Goal: Task Accomplishment & Management: Use online tool/utility

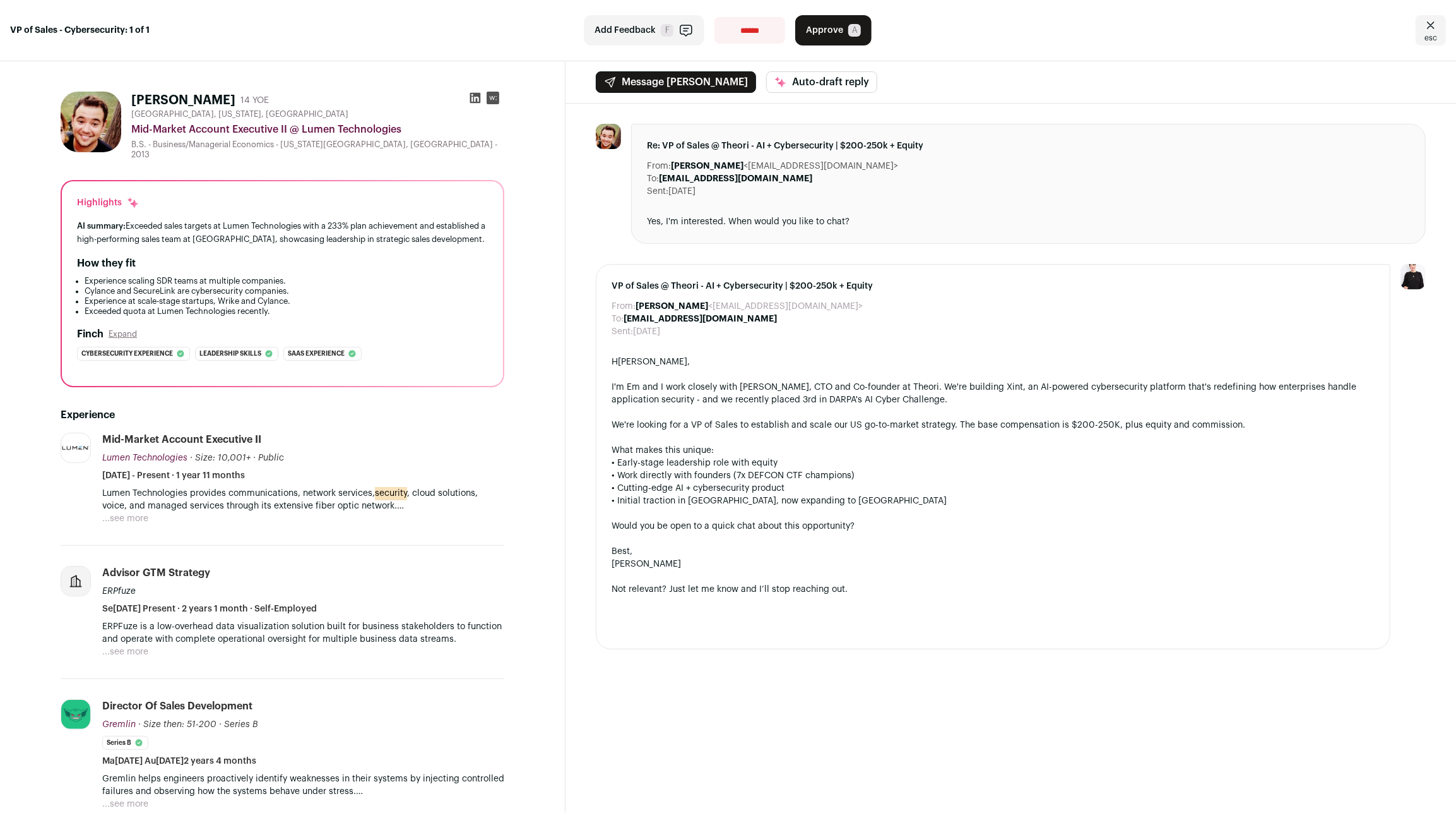
click at [974, 583] on div "Not relevant? Just let me know and I’ll stop reaching out." at bounding box center [994, 589] width 763 height 13
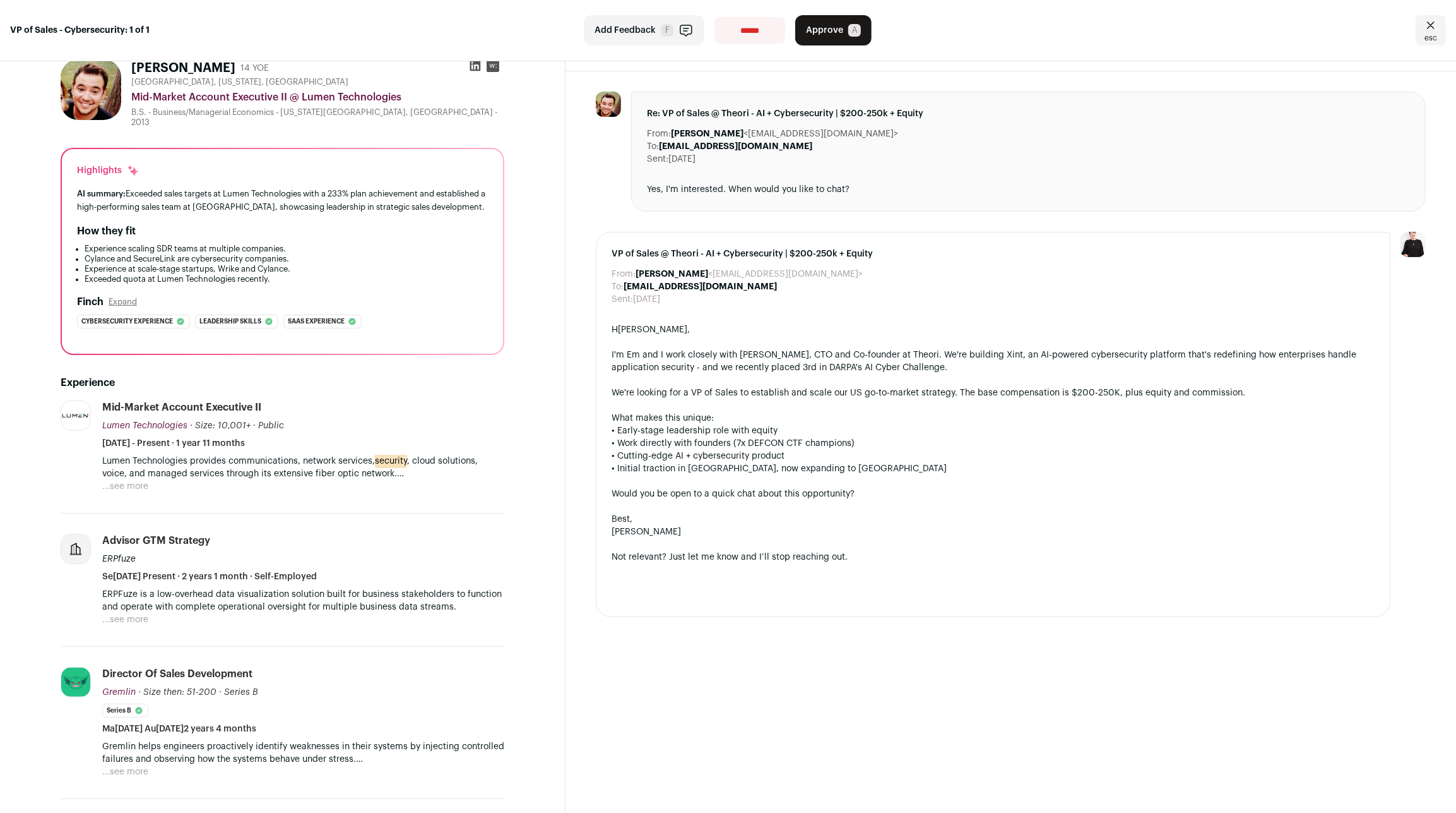
scroll to position [56, 0]
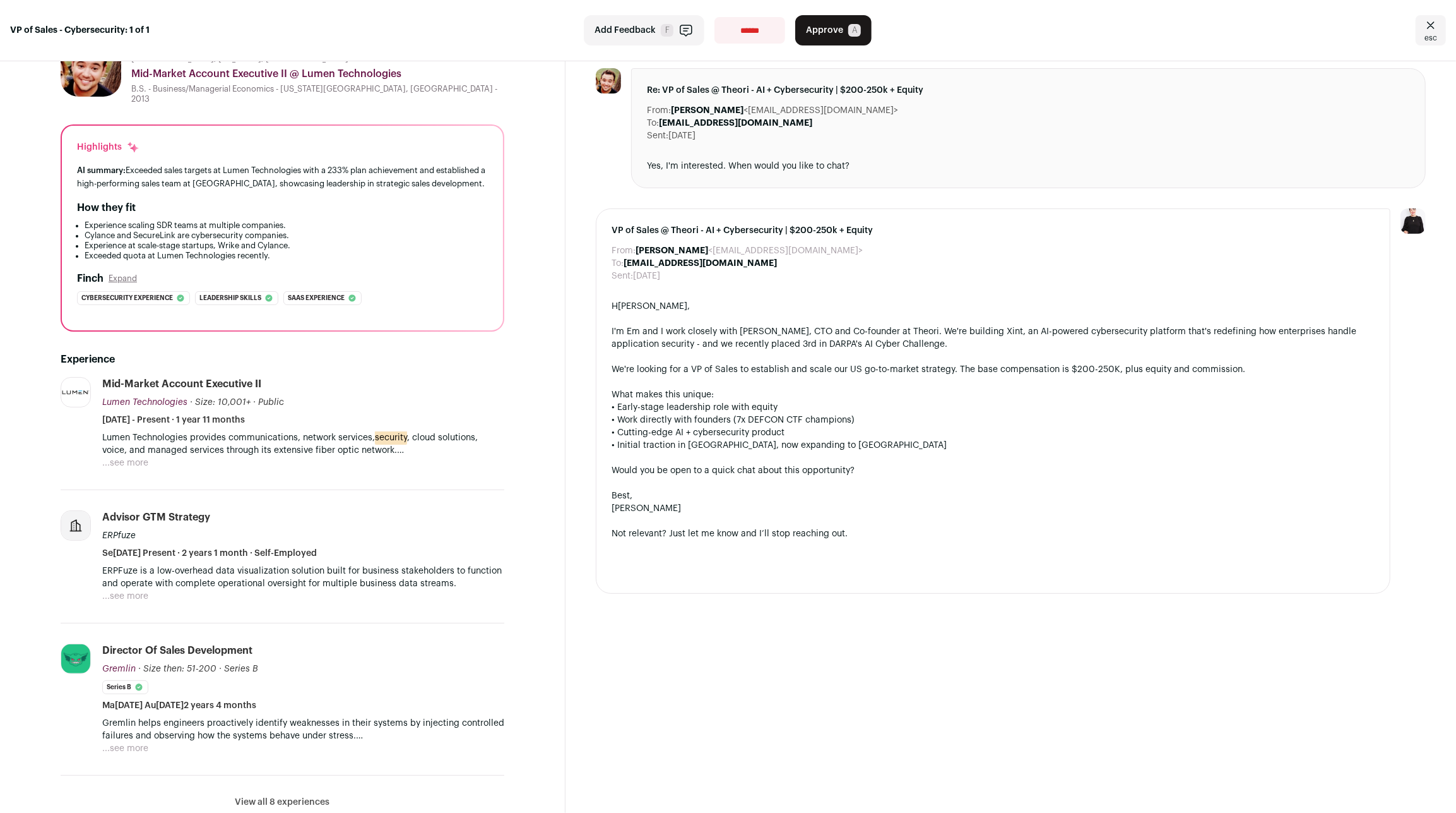
click at [119, 742] on button "...see more" at bounding box center [125, 748] width 46 height 13
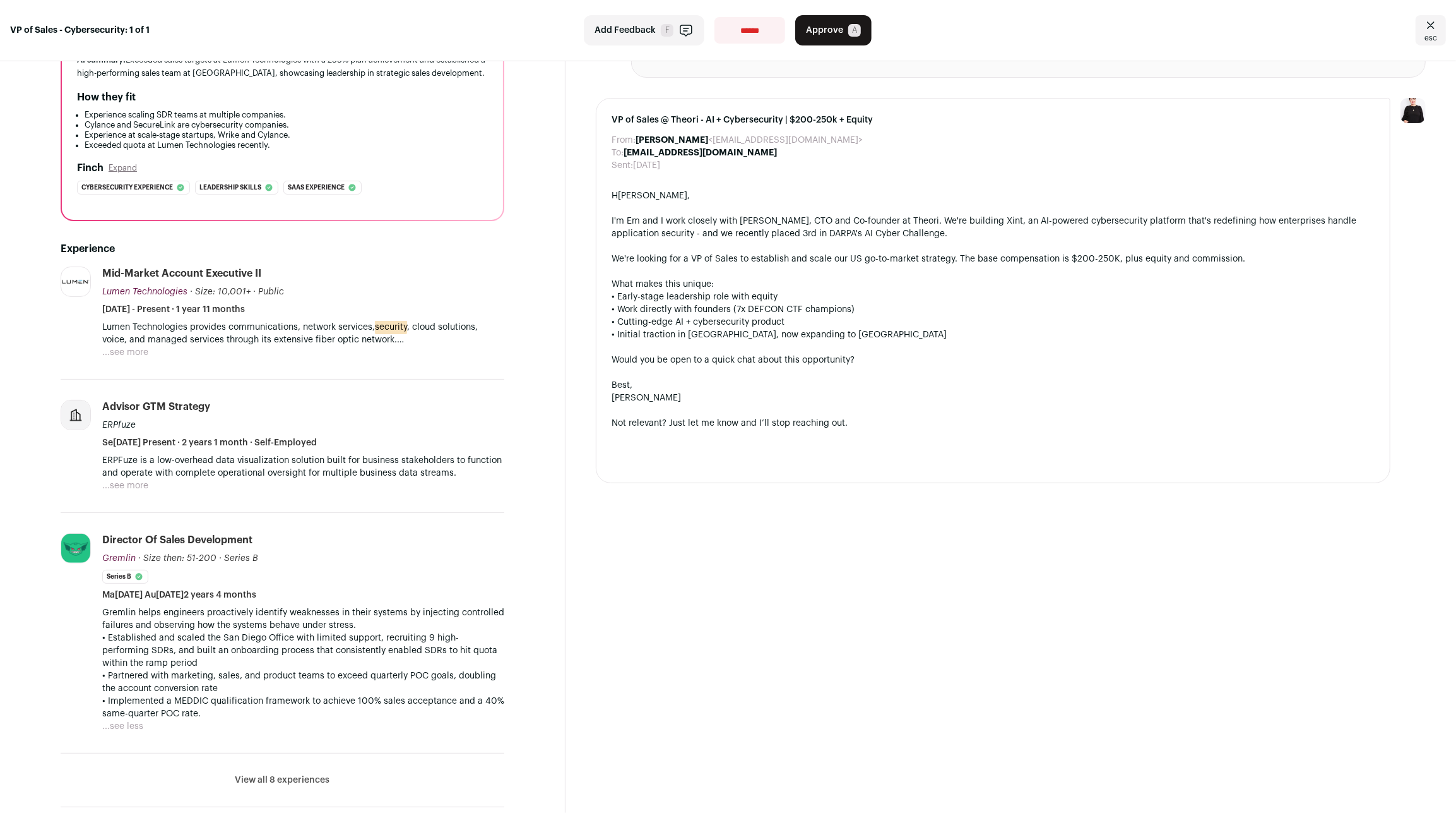
scroll to position [167, 0]
click at [267, 753] on li "View all 8 experiences View less" at bounding box center [282, 780] width 444 height 54
click at [259, 773] on button "View all 8 experiences" at bounding box center [283, 780] width 95 height 13
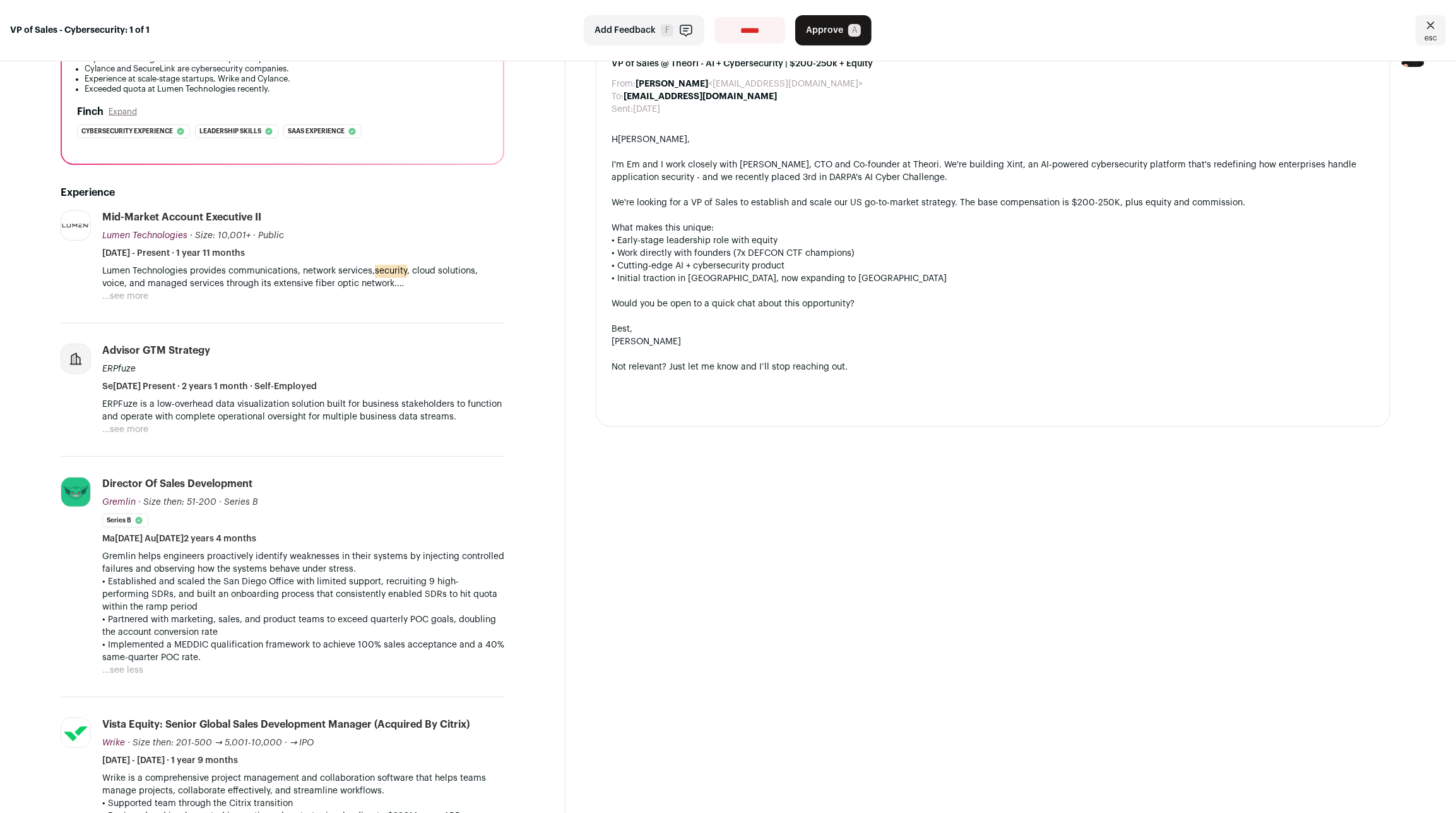
scroll to position [111, 0]
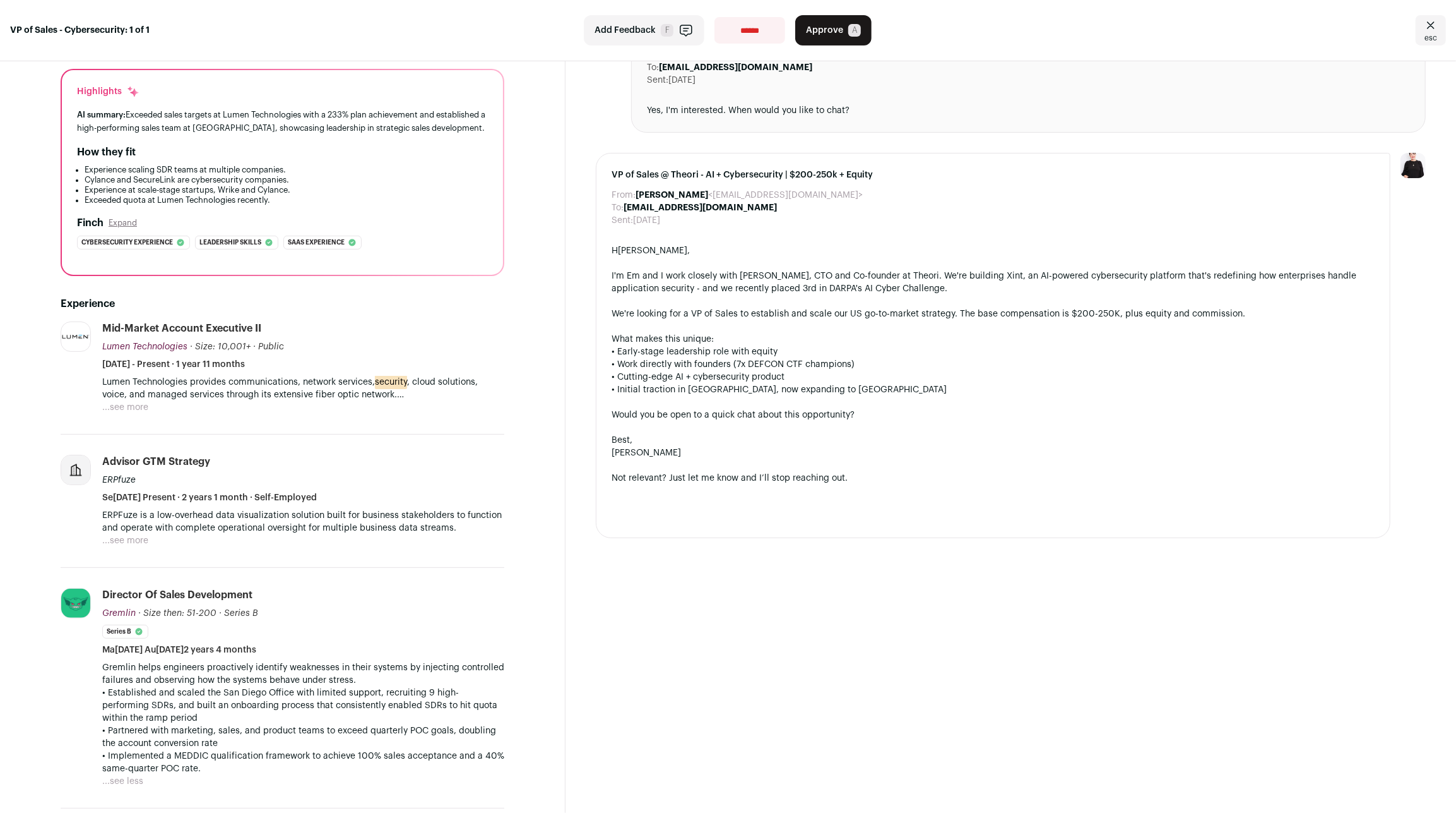
click at [133, 401] on button "...see more" at bounding box center [125, 407] width 46 height 13
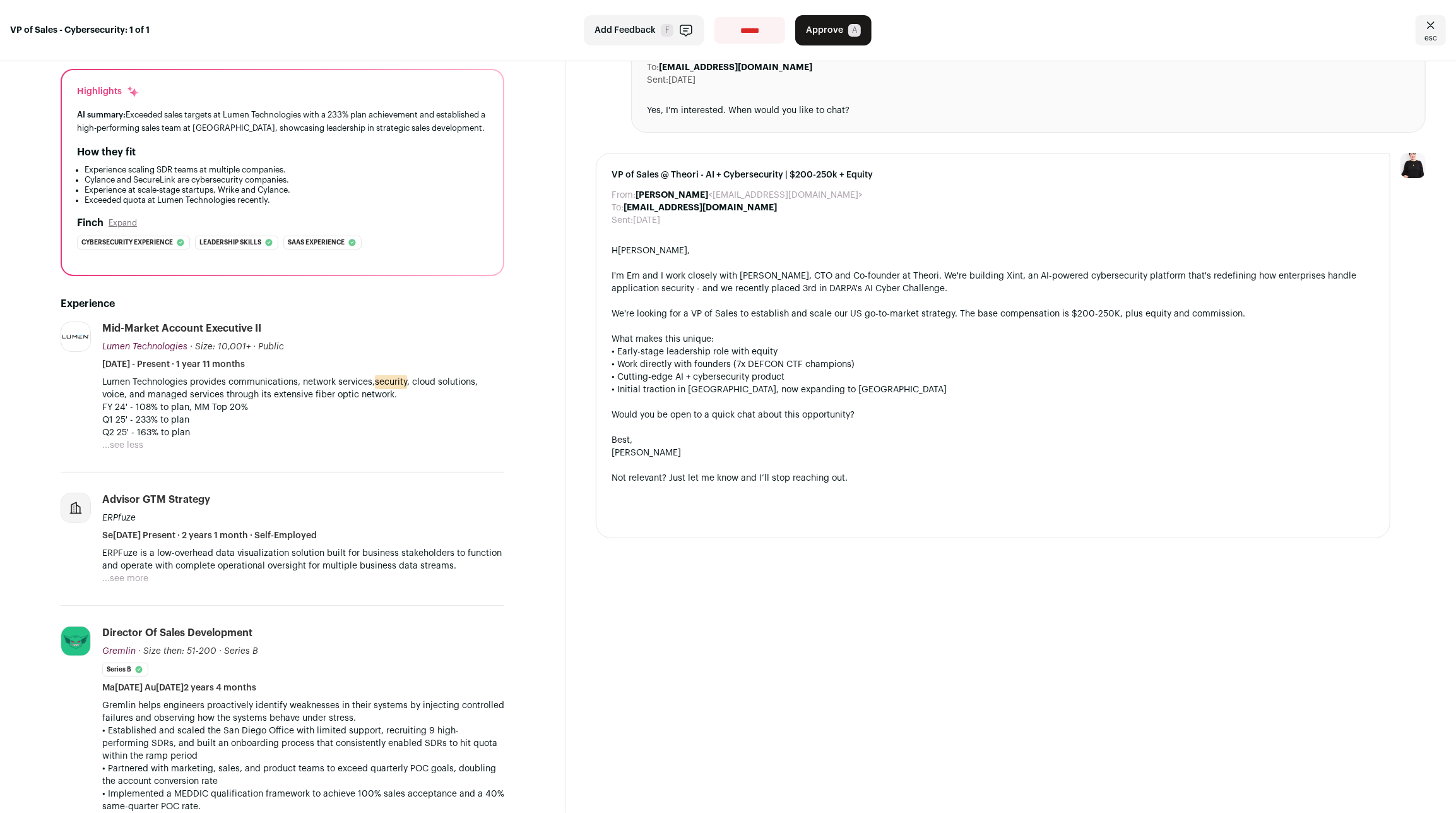
click at [130, 572] on button "...see more" at bounding box center [125, 579] width 46 height 13
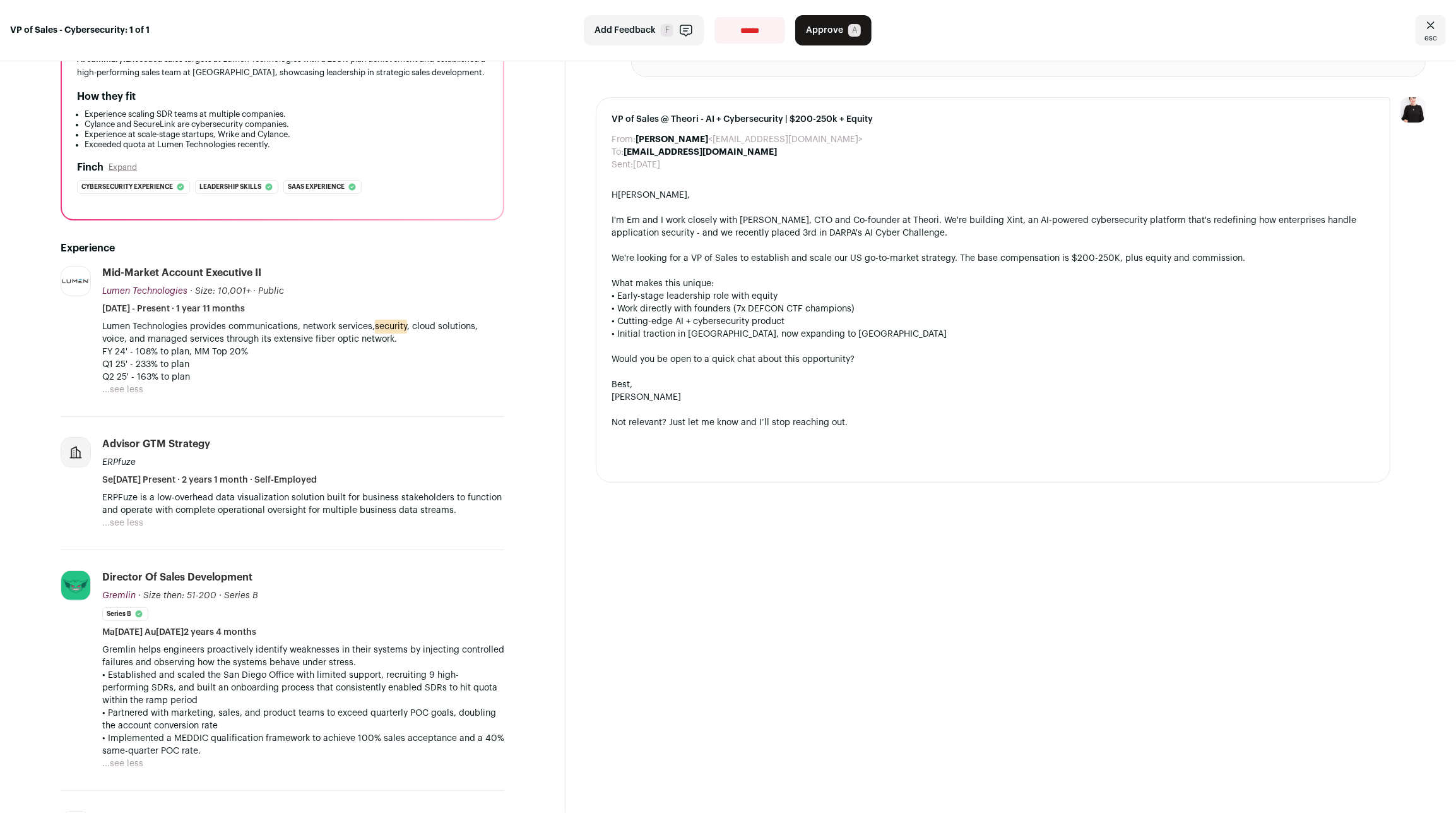
scroll to position [0, 0]
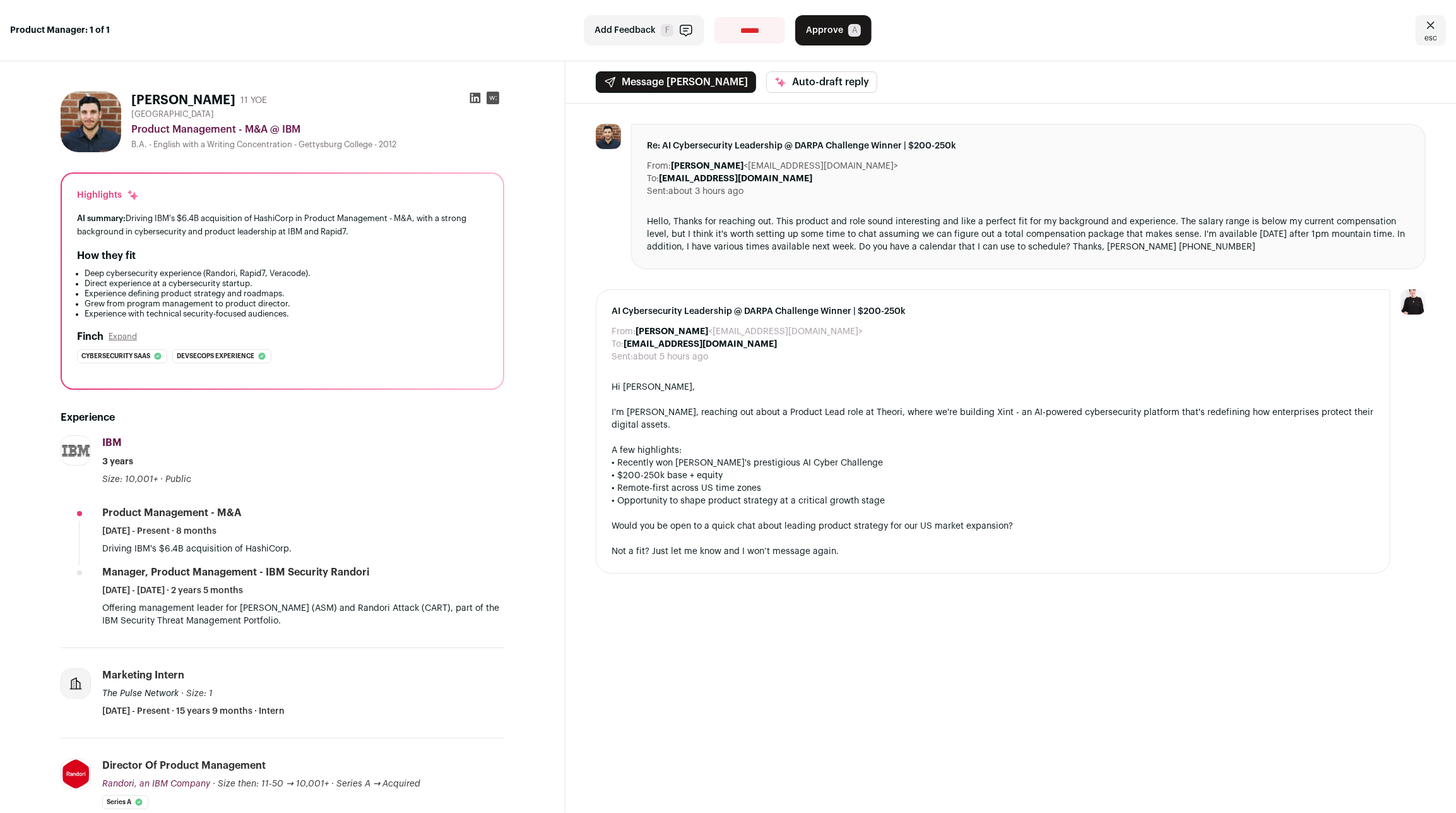
click at [485, 474] on section "Drew Roy 11 YOE Denver Metropolitan Area Product Management - M&A @ IBM B.A. - …" at bounding box center [283, 641] width 566 height 1160
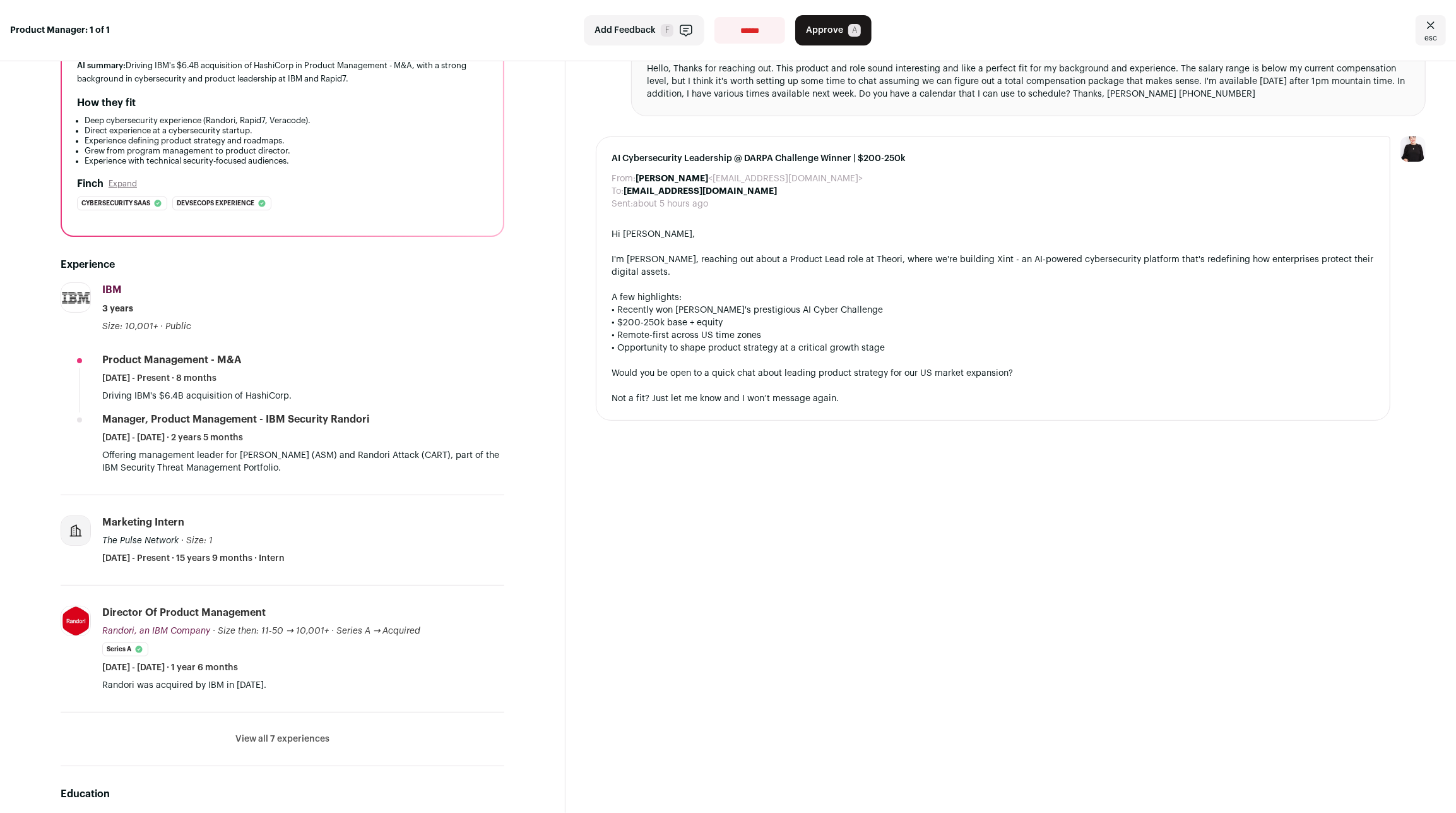
scroll to position [167, 0]
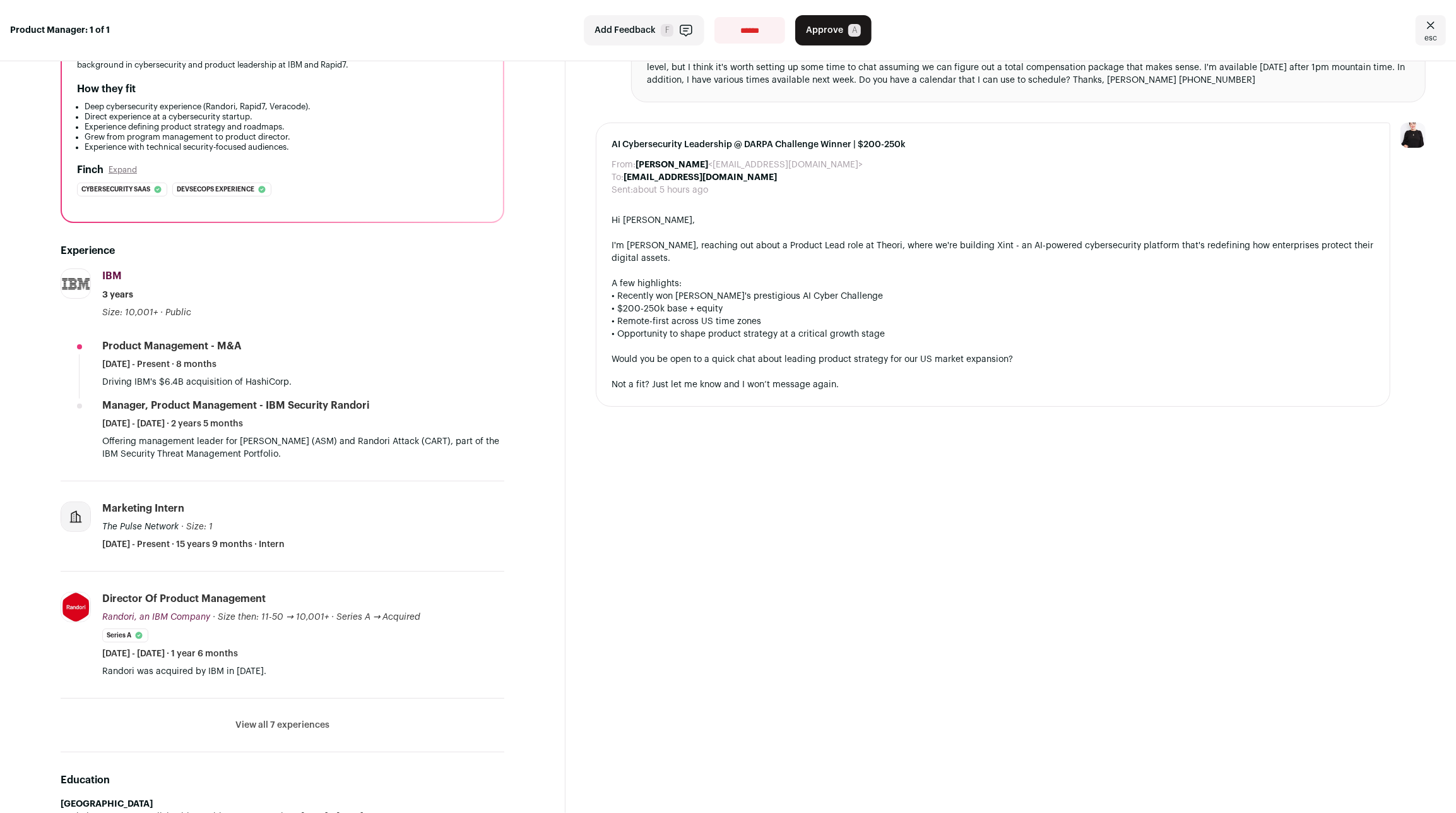
click at [235, 719] on button "View all 7 experiences" at bounding box center [282, 725] width 94 height 13
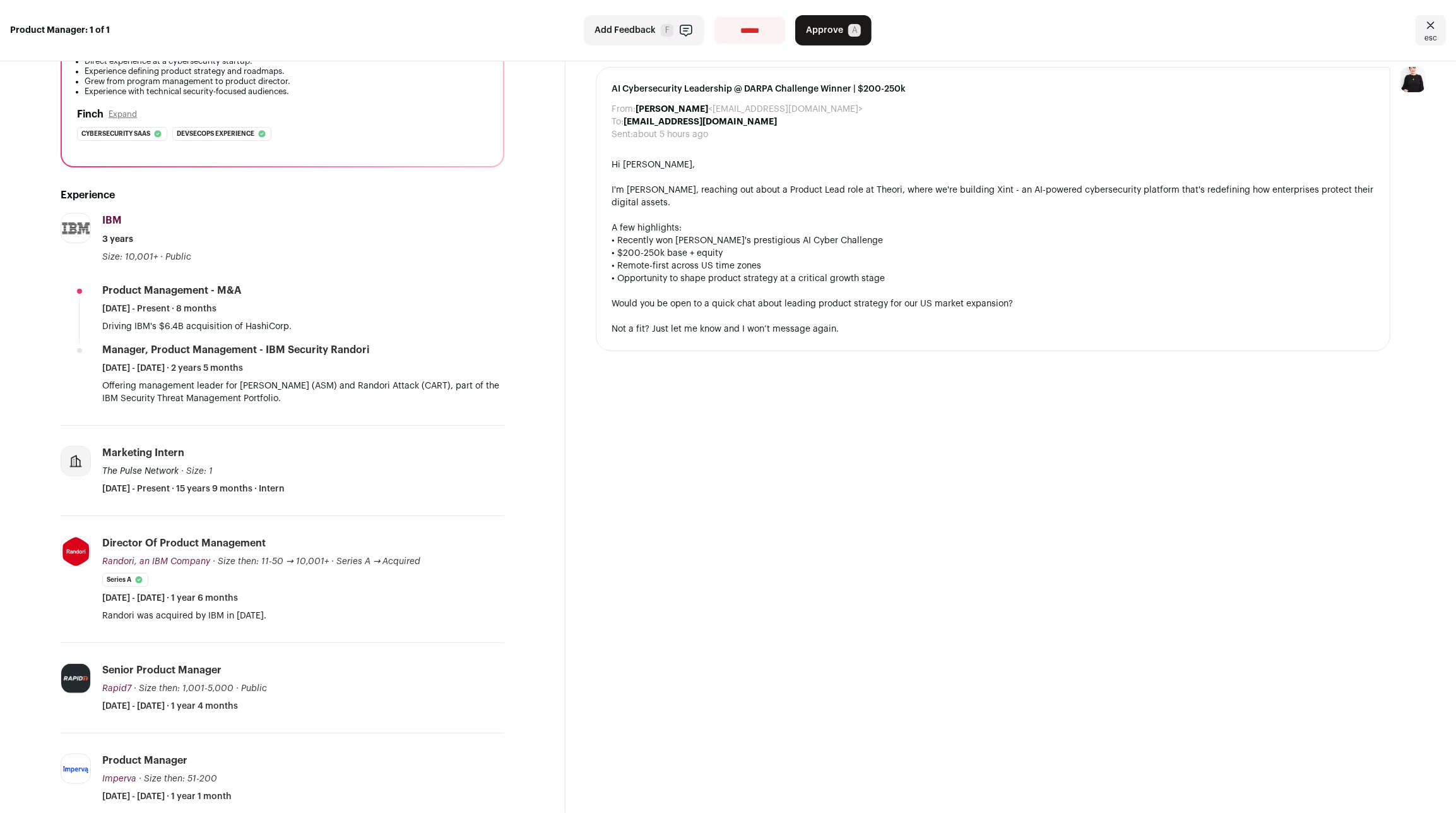
scroll to position [0, 0]
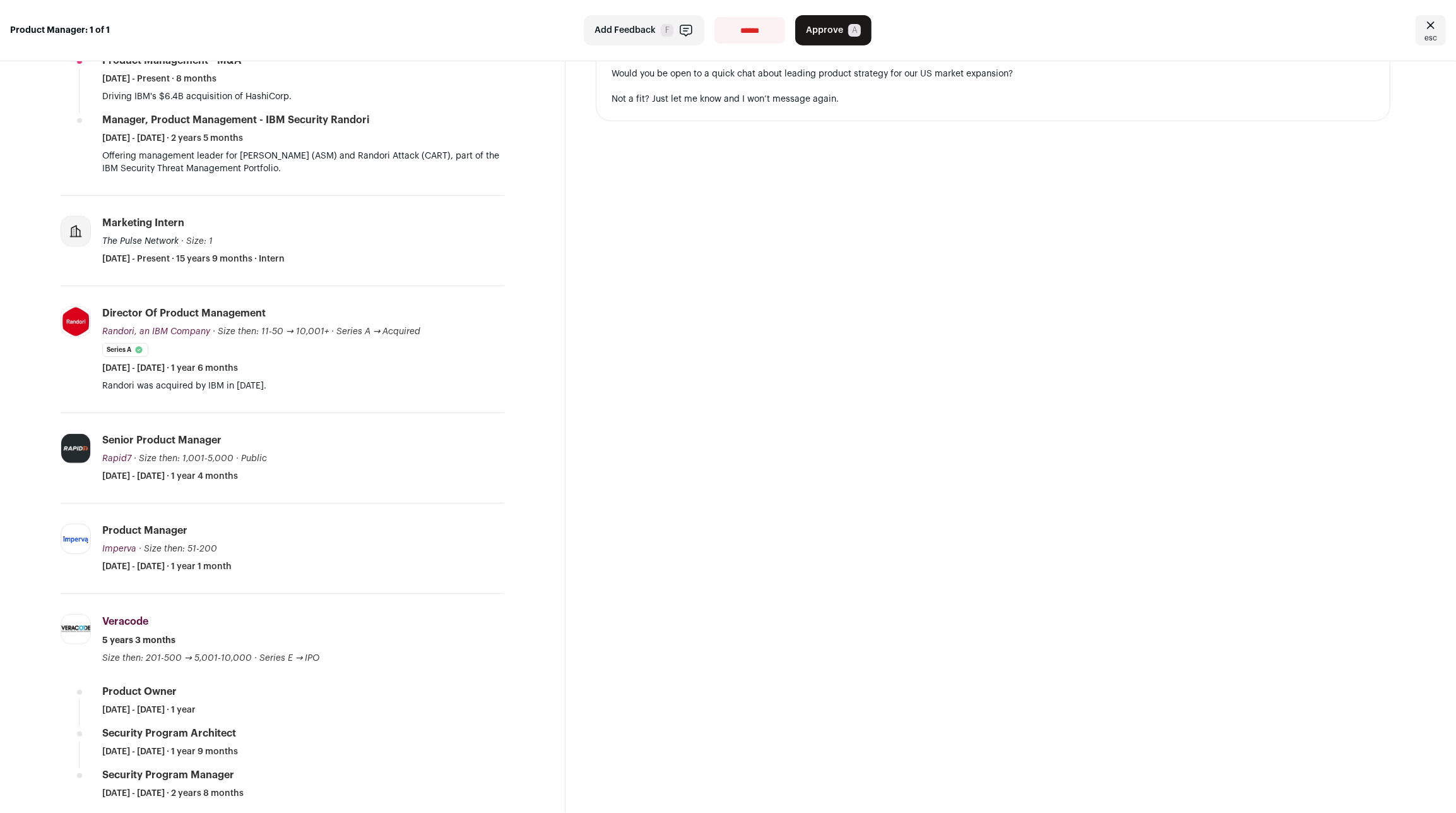
scroll to position [119, 0]
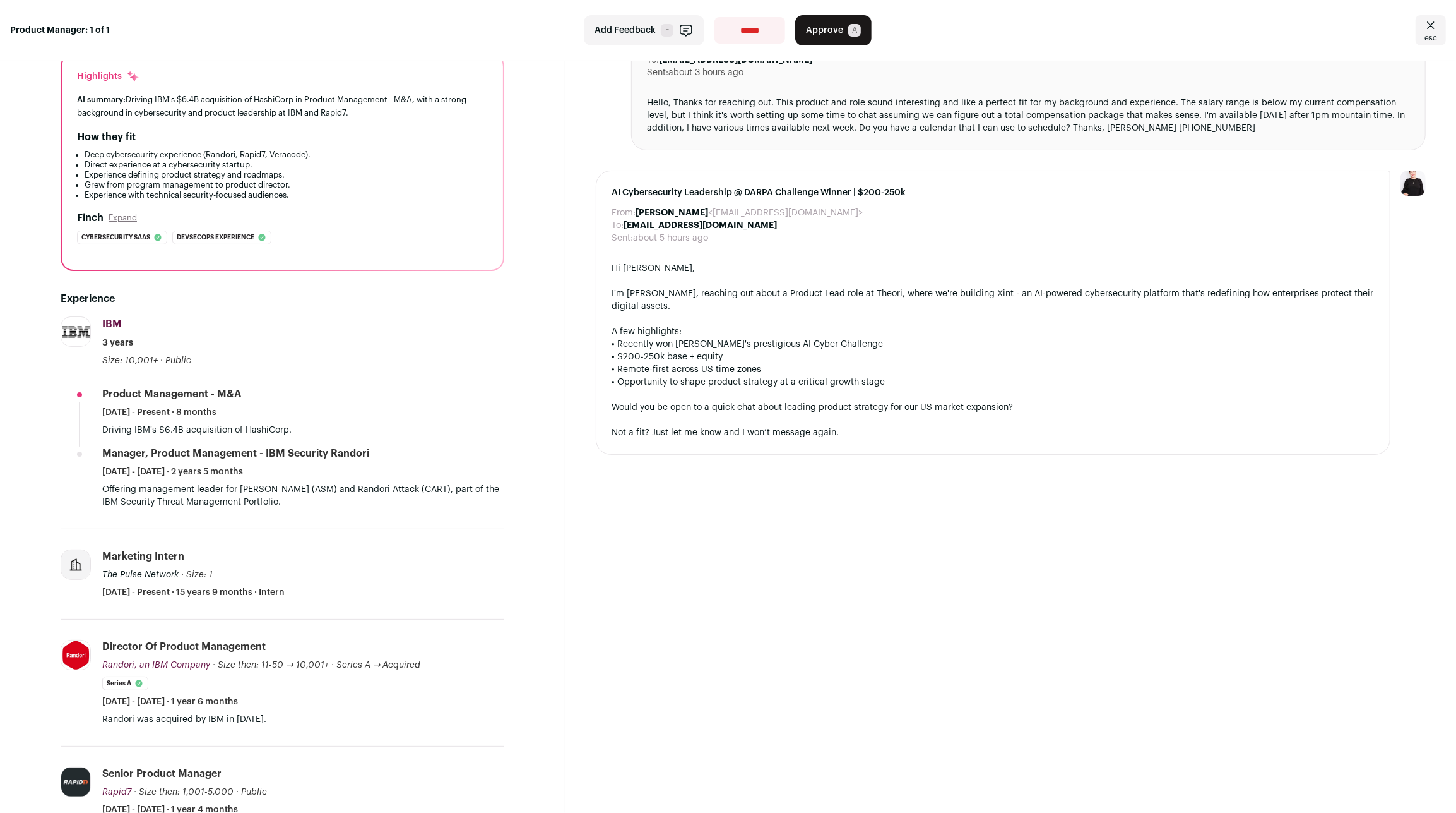
click at [652, 787] on div "Message Drew Auto-draft reply From: Emily Rhodenbaugh <em-theori@wellfound.us> …" at bounding box center [1011, 771] width 891 height 1657
